Goal: Task Accomplishment & Management: Complete application form

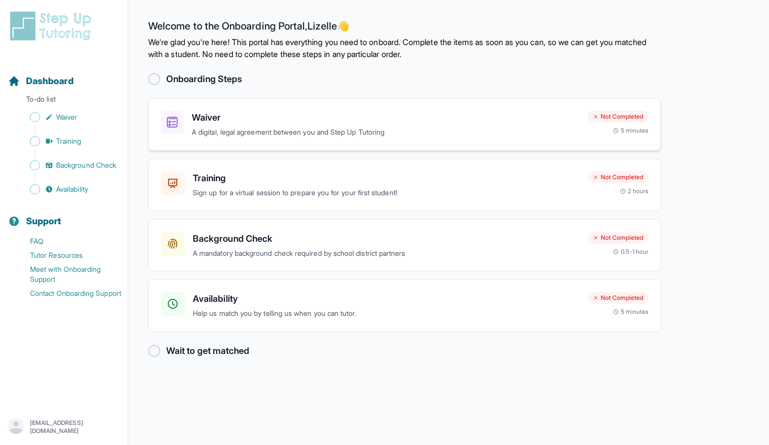
click at [356, 133] on p "A digital, legal agreement between you and Step Up Tutoring" at bounding box center [386, 133] width 388 height 12
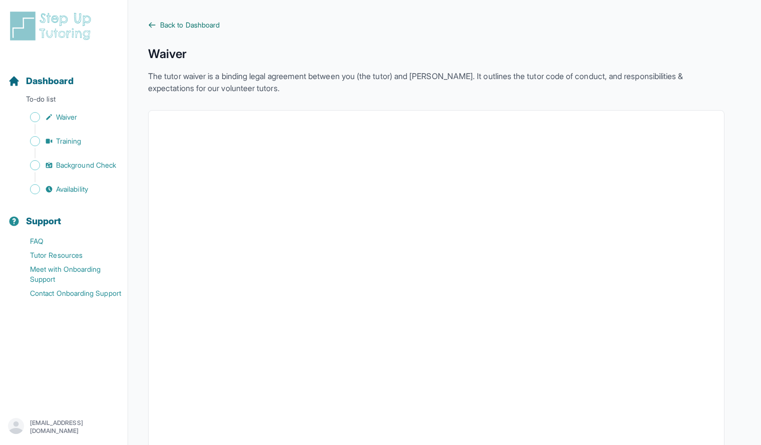
click at [210, 20] on span "Back to Dashboard" at bounding box center [190, 25] width 60 height 10
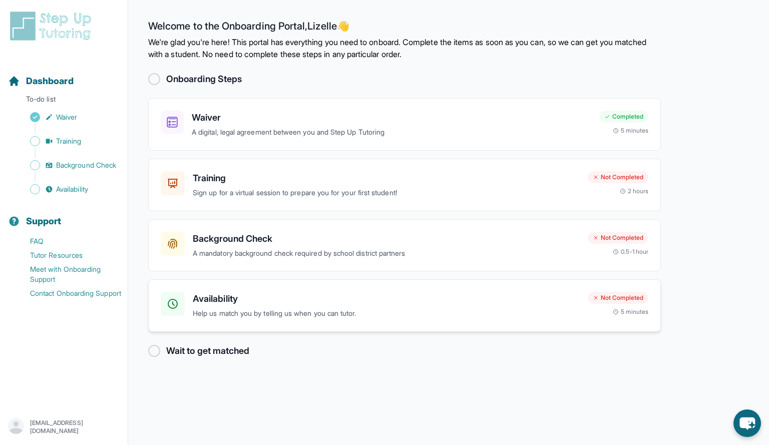
click at [511, 299] on h3 "Availability" at bounding box center [386, 299] width 387 height 14
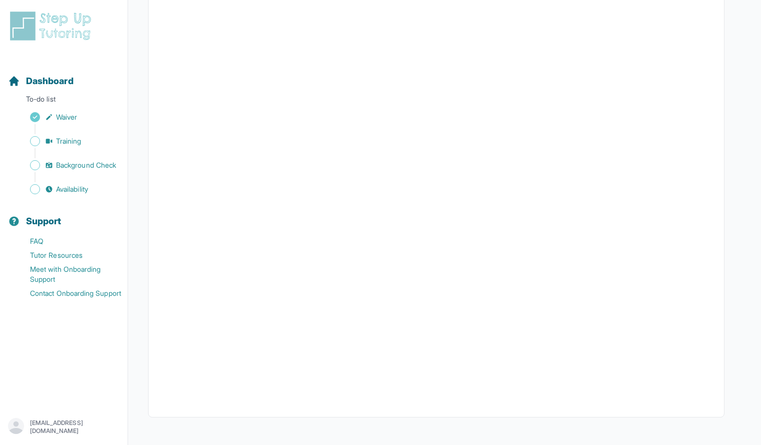
scroll to position [119, 0]
click at [41, 84] on span "Dashboard" at bounding box center [50, 81] width 48 height 14
